Goal: Transaction & Acquisition: Purchase product/service

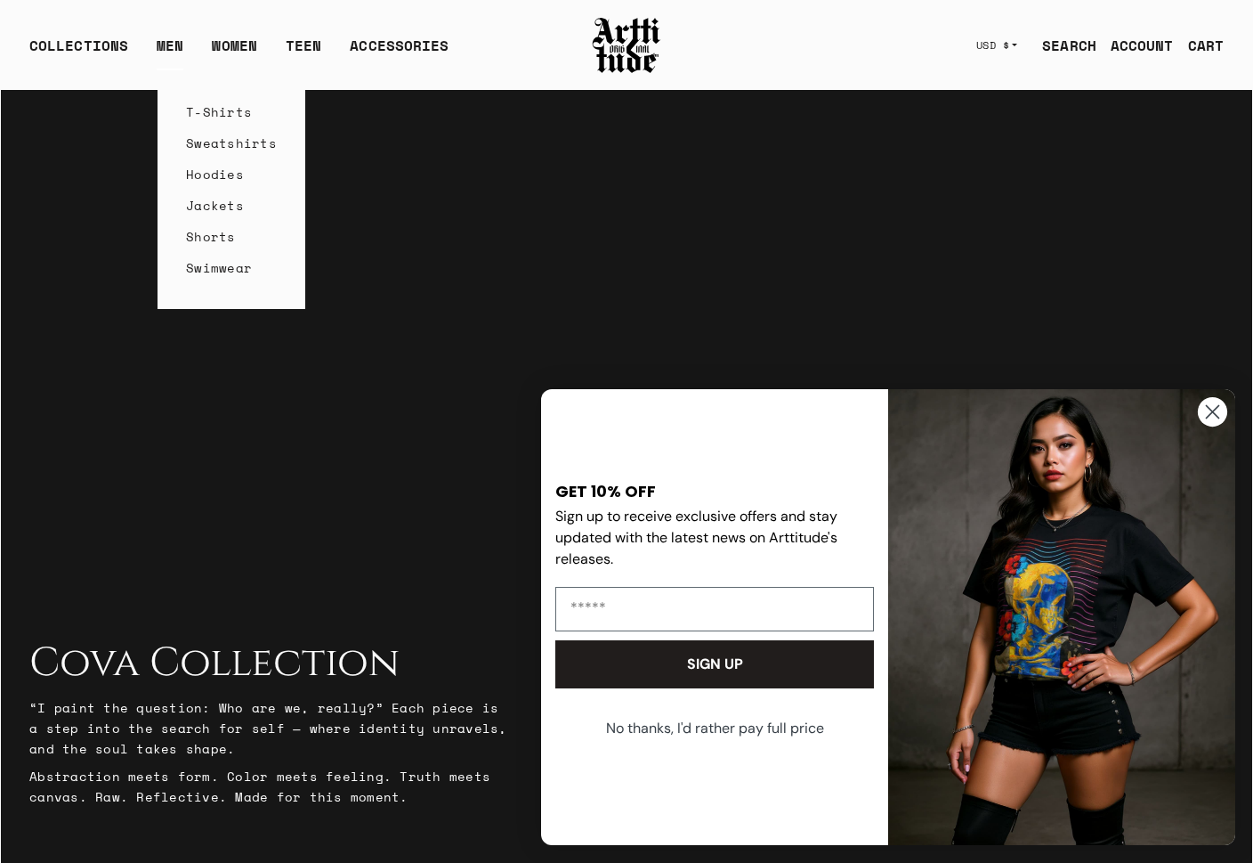
click at [198, 107] on link "T-Shirts" at bounding box center [231, 111] width 91 height 31
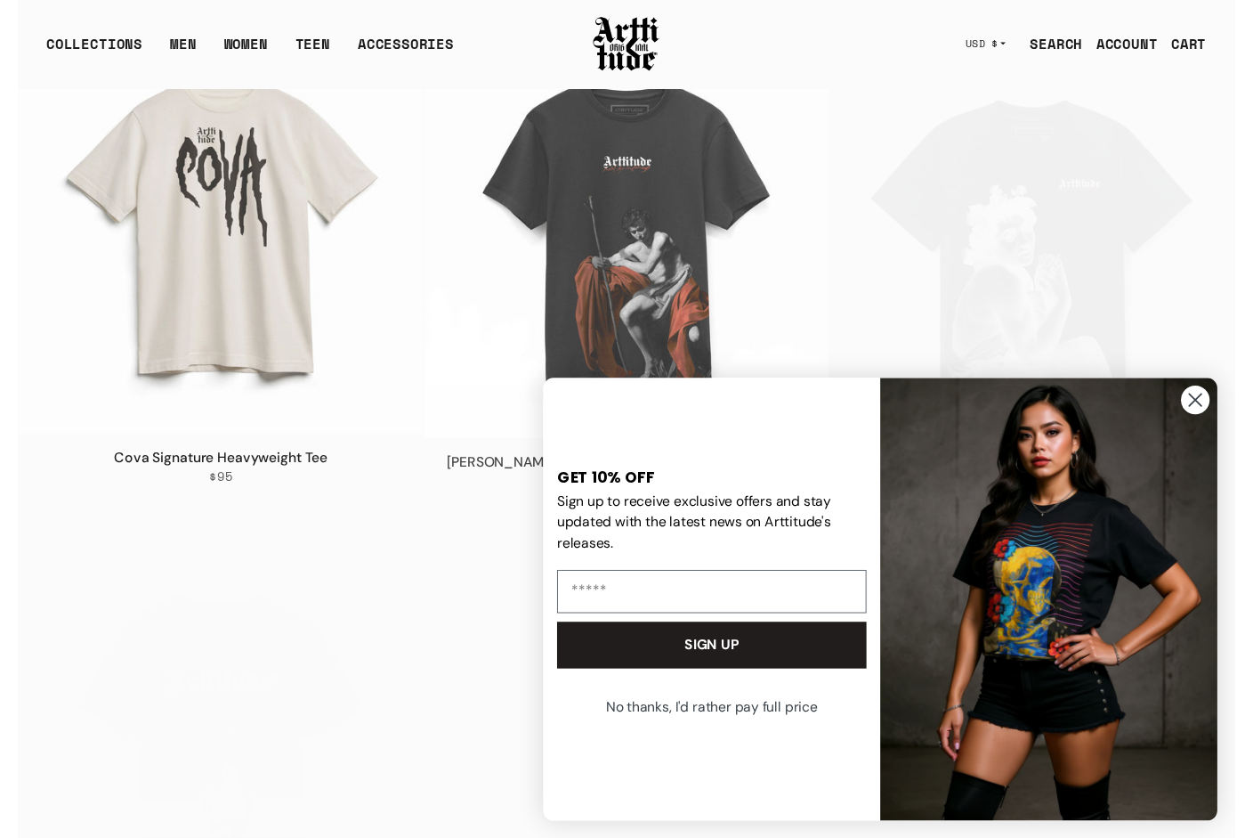
scroll to position [1872, 0]
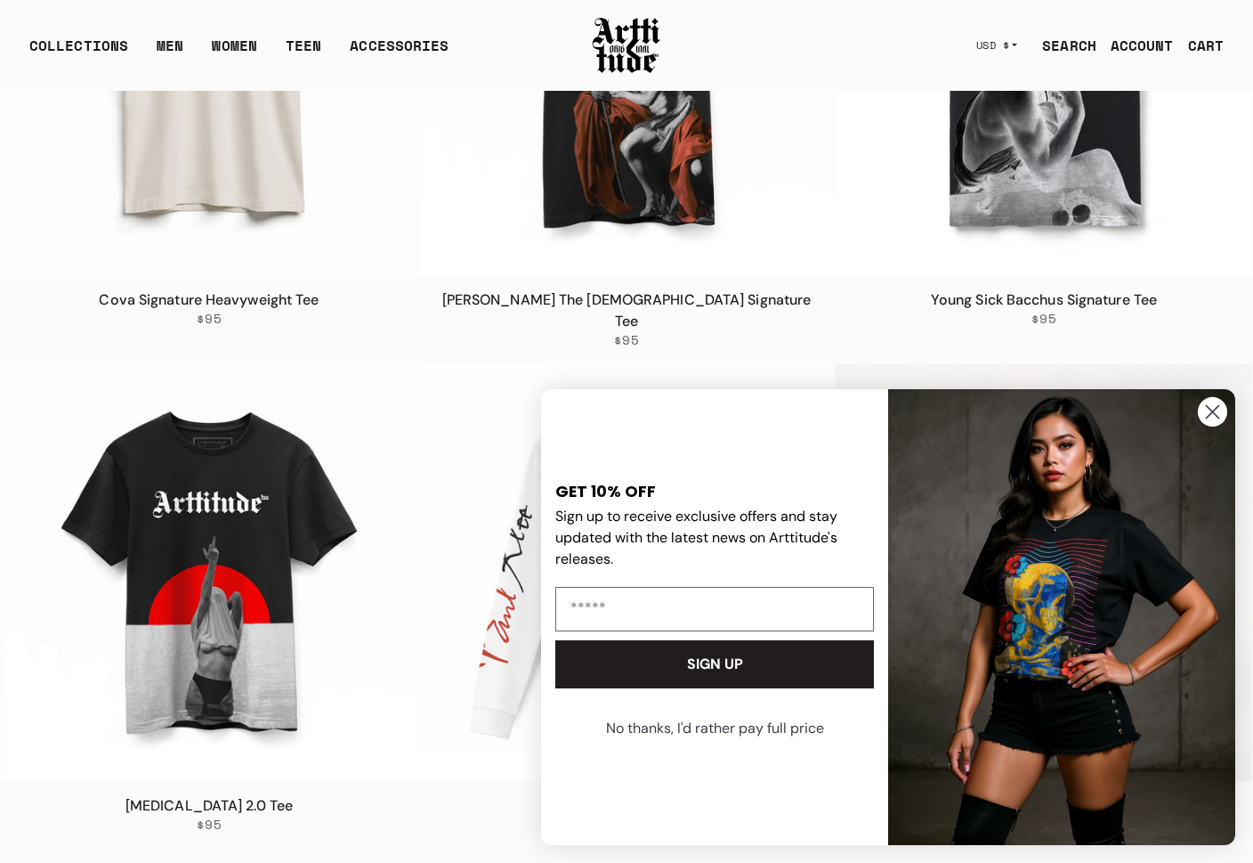
click at [1157, 364] on img at bounding box center [1044, 572] width 417 height 417
click at [1210, 414] on icon "Close dialog" at bounding box center [1213, 412] width 12 height 12
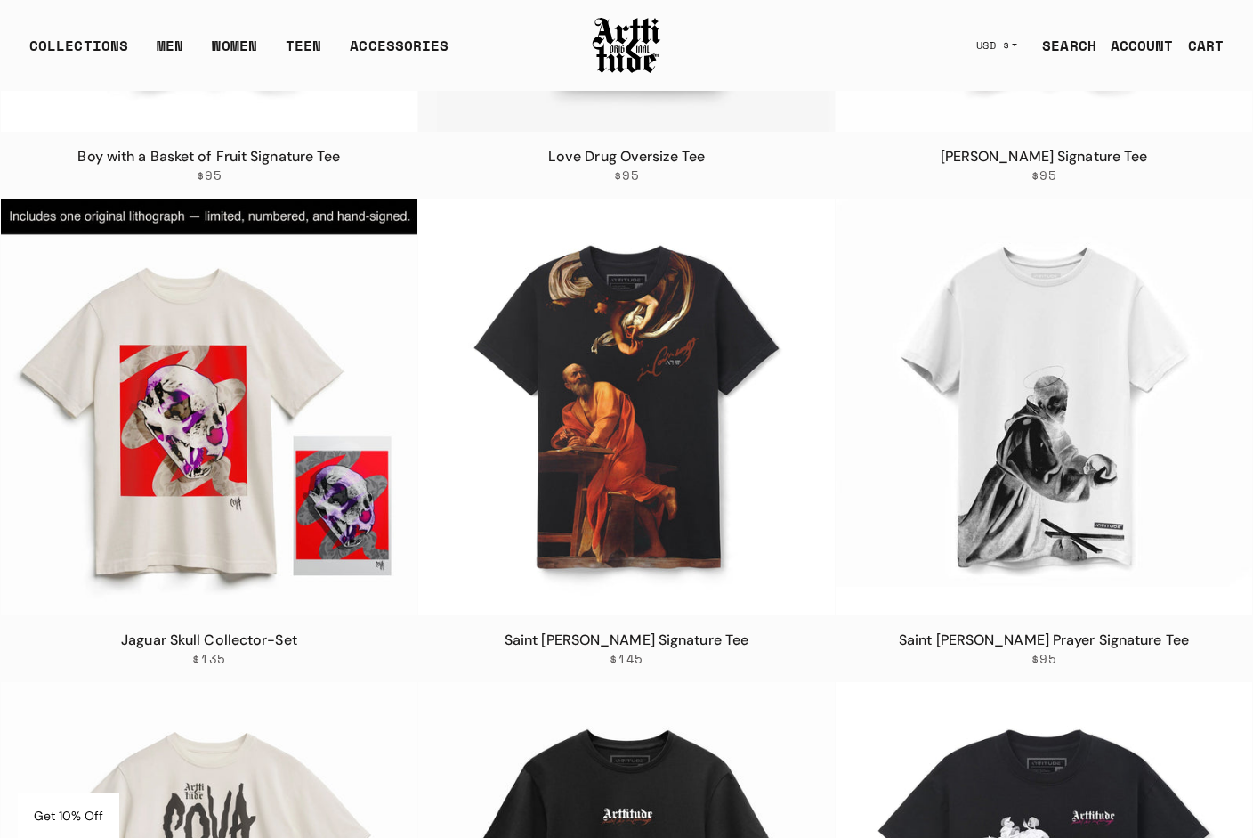
scroll to position [1374, 0]
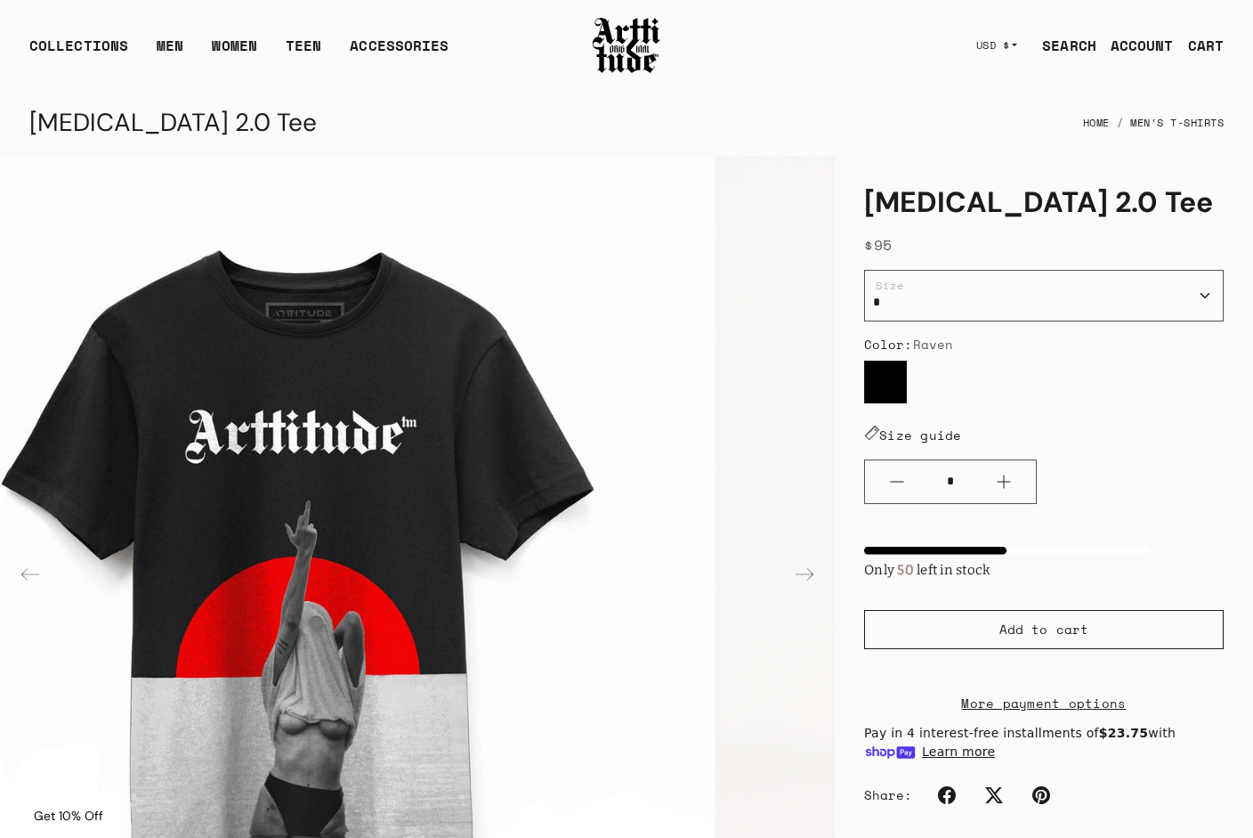
click at [397, 321] on img "1 / 2" at bounding box center [298, 573] width 834 height 834
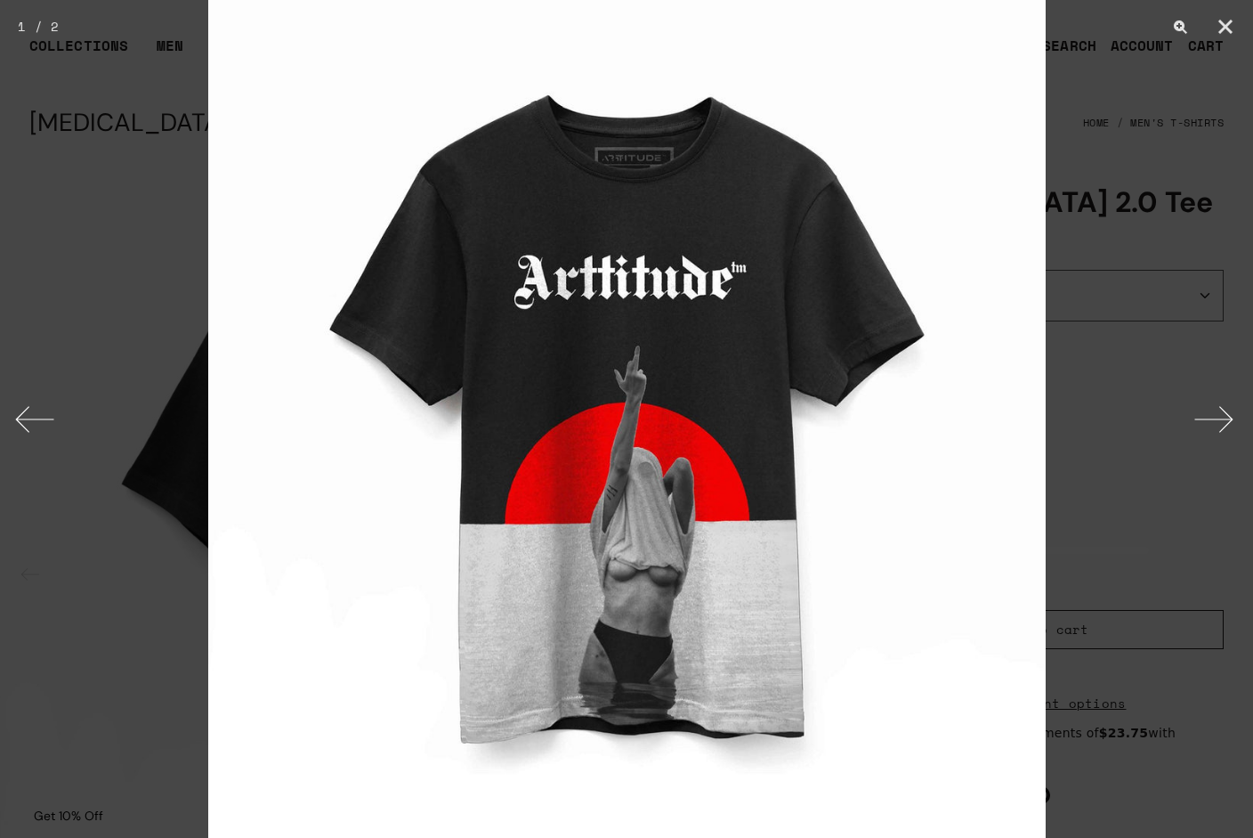
click at [122, 283] on div at bounding box center [626, 419] width 1253 height 838
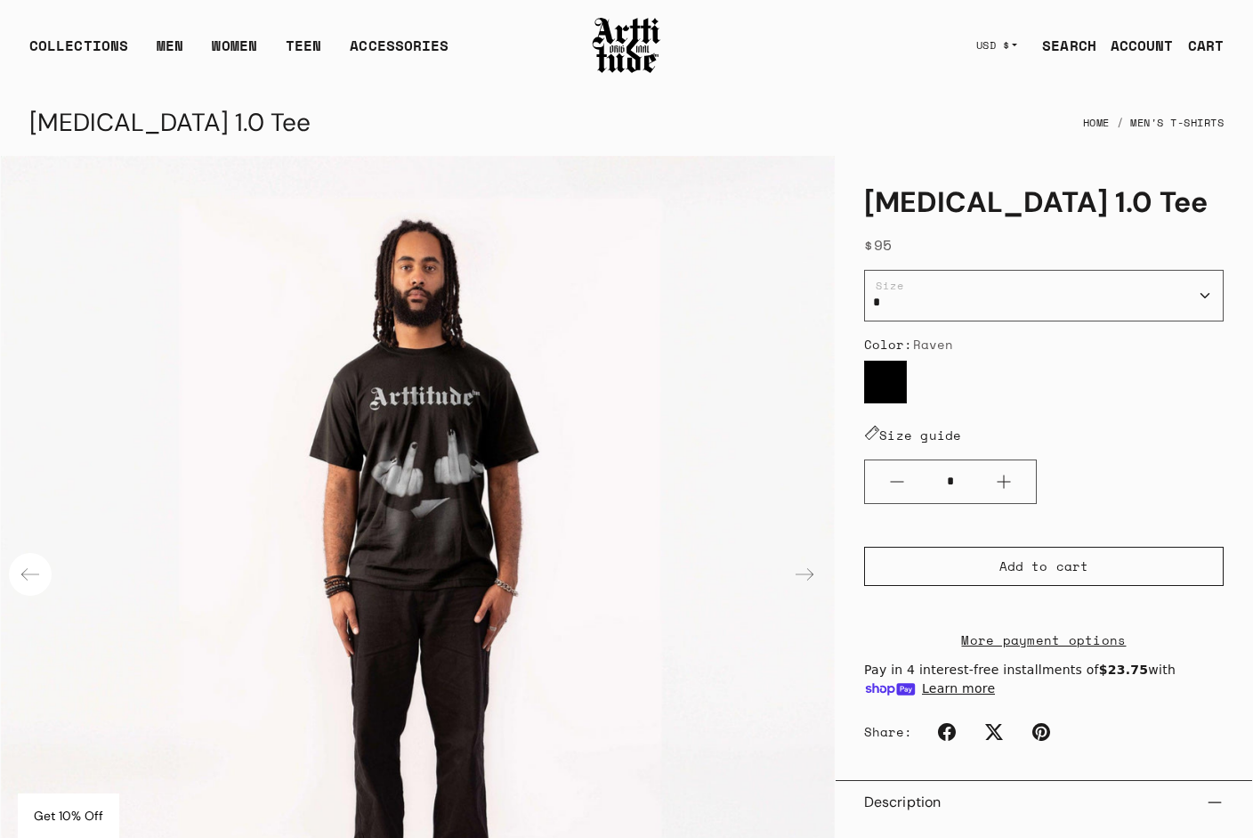
click at [31, 571] on div "Previous slide" at bounding box center [30, 574] width 43 height 43
click at [29, 571] on div "Previous slide" at bounding box center [30, 574] width 43 height 43
